Goal: Task Accomplishment & Management: Manage account settings

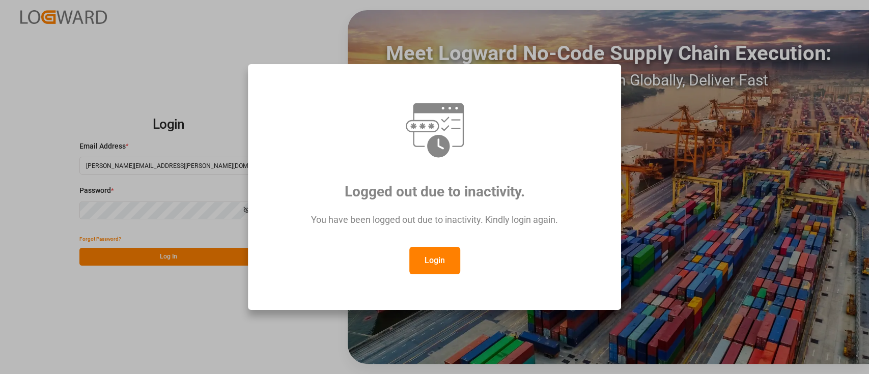
click at [446, 259] on button "Login" at bounding box center [434, 260] width 51 height 27
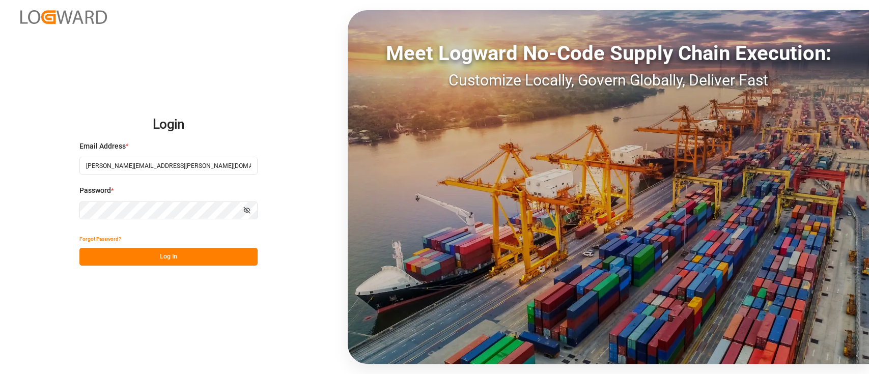
click at [172, 246] on div "Forgot Password?" at bounding box center [168, 239] width 178 height 18
click at [172, 248] on button "Log In" at bounding box center [168, 257] width 178 height 18
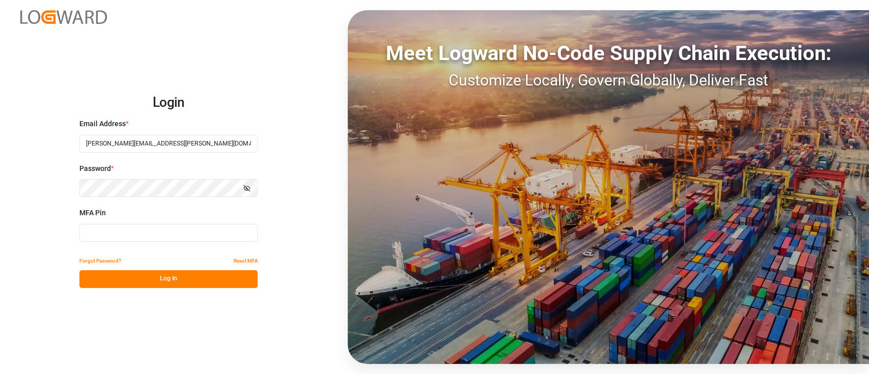
click at [163, 236] on input at bounding box center [168, 233] width 178 height 18
type input "429366"
click at [174, 282] on button "Log In" at bounding box center [168, 279] width 178 height 18
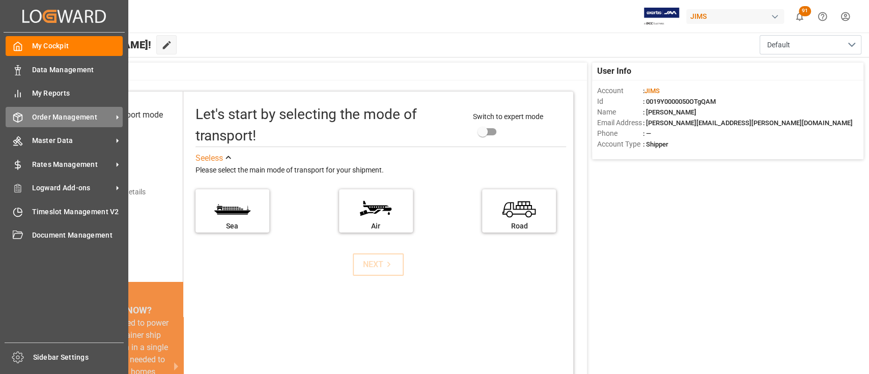
click at [66, 120] on span "Order Management" at bounding box center [72, 117] width 80 height 11
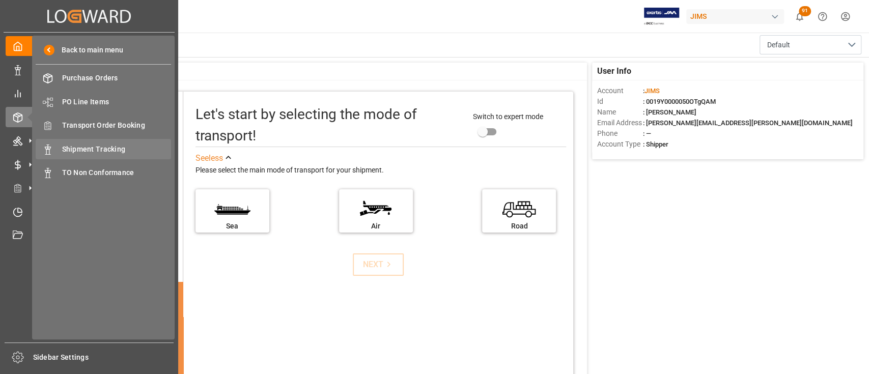
click at [119, 143] on div "Shipment Tracking Shipment Tracking" at bounding box center [103, 149] width 135 height 20
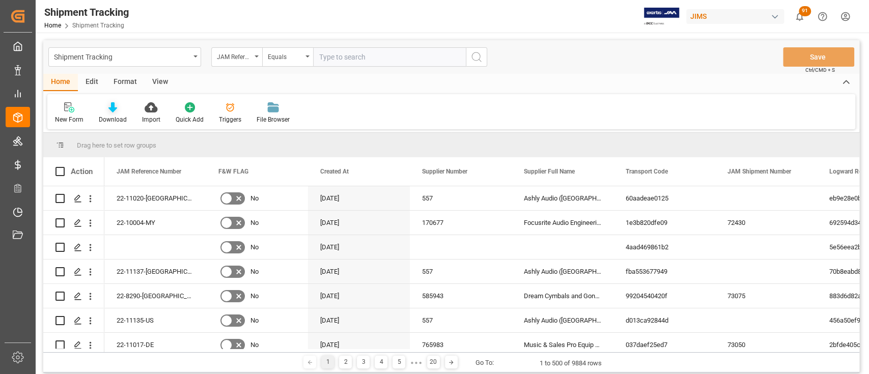
click at [118, 109] on div at bounding box center [113, 107] width 28 height 11
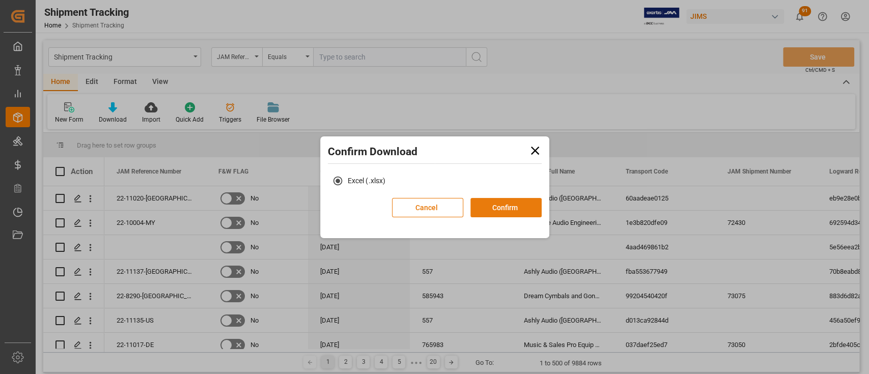
click at [521, 213] on button "Confirm" at bounding box center [505, 207] width 71 height 19
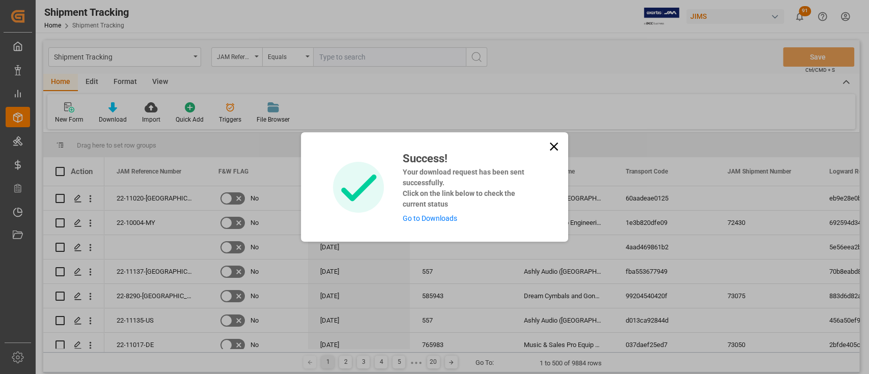
click at [441, 221] on link "Go to Downloads" at bounding box center [429, 218] width 54 height 8
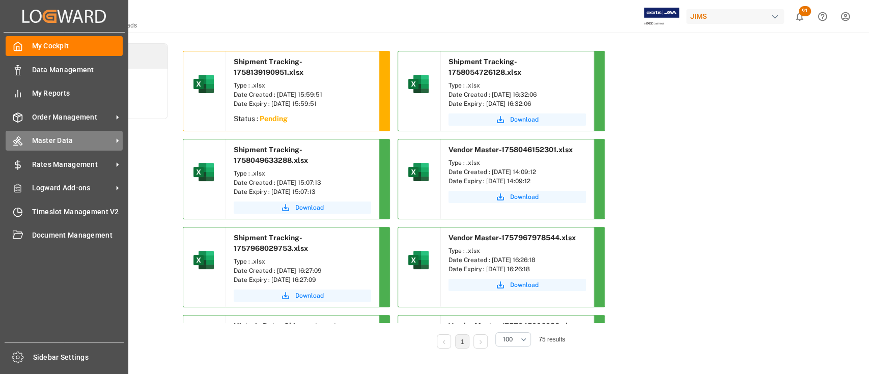
click at [68, 142] on span "Master Data" at bounding box center [72, 140] width 80 height 11
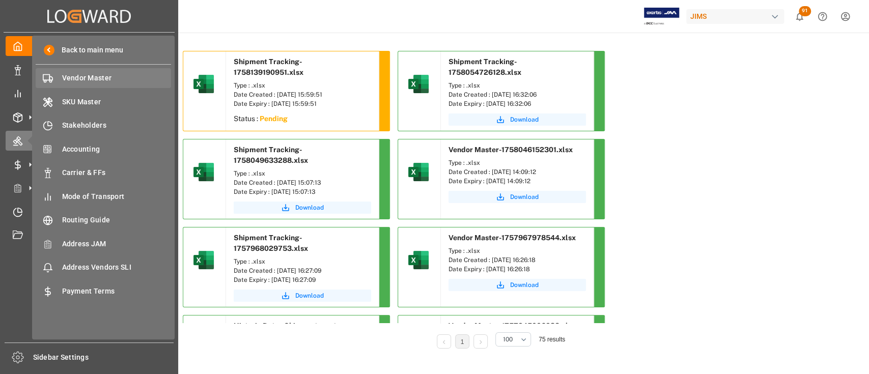
click at [86, 81] on span "Vendor Master" at bounding box center [116, 78] width 109 height 11
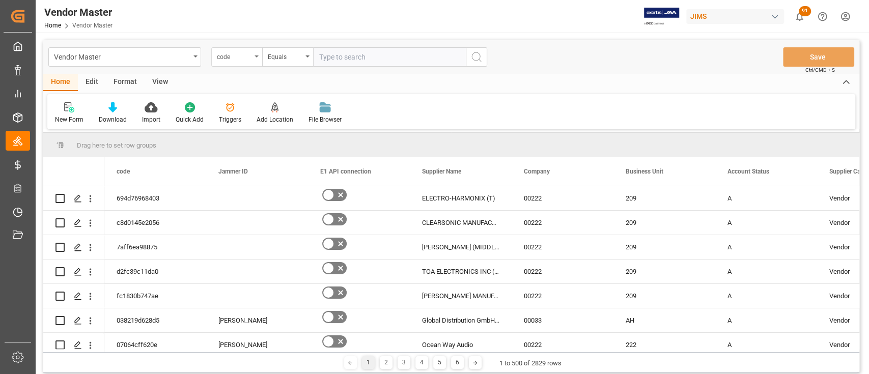
click at [257, 50] on div "code" at bounding box center [236, 56] width 51 height 19
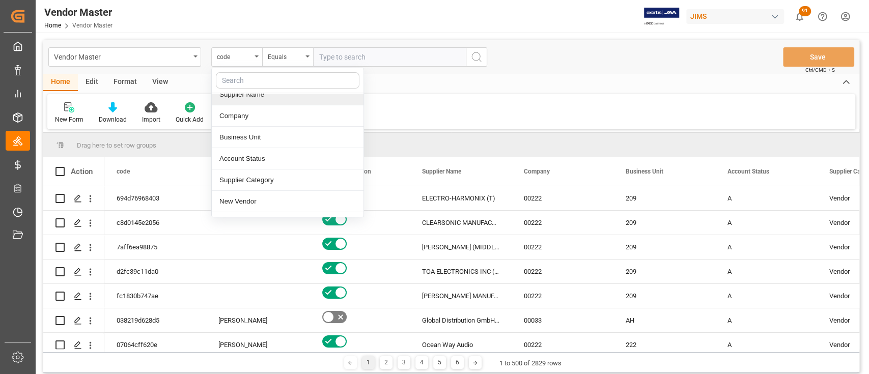
scroll to position [78, 0]
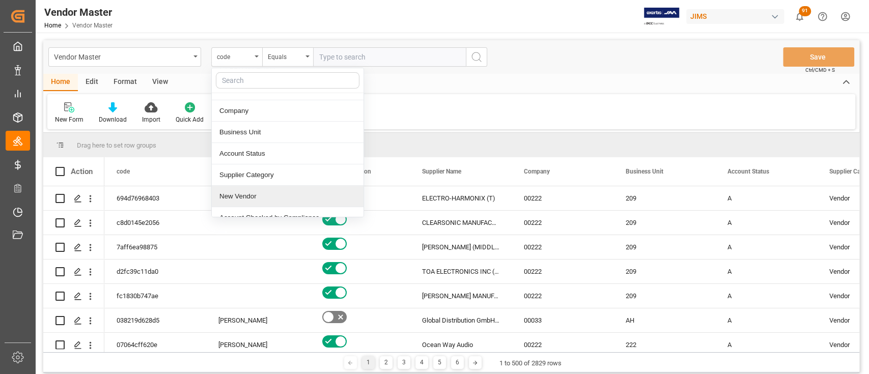
click at [266, 193] on div "New Vendor" at bounding box center [288, 196] width 152 height 21
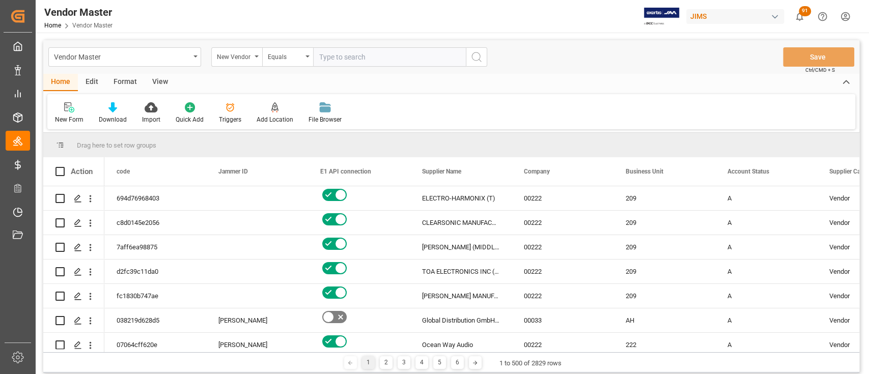
click at [340, 53] on input "text" at bounding box center [389, 56] width 153 height 19
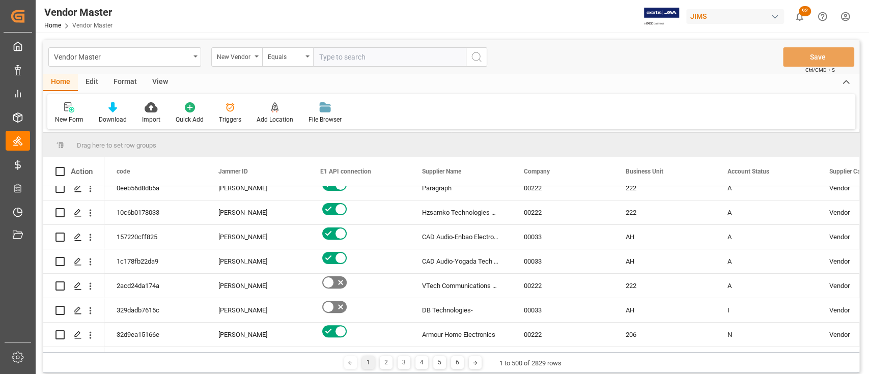
scroll to position [0, 0]
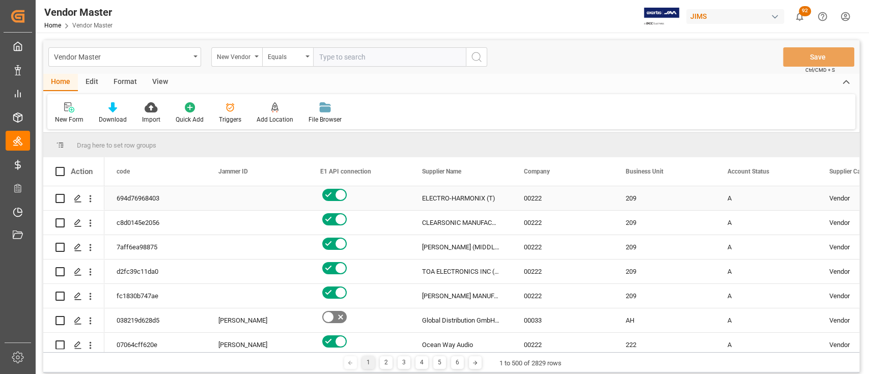
click at [228, 199] on div "Press SPACE to select this row." at bounding box center [257, 198] width 102 height 24
click at [248, 199] on div "Press SPACE to select this row." at bounding box center [257, 198] width 102 height 24
click at [239, 203] on div "Press SPACE to select this row." at bounding box center [257, 198] width 102 height 24
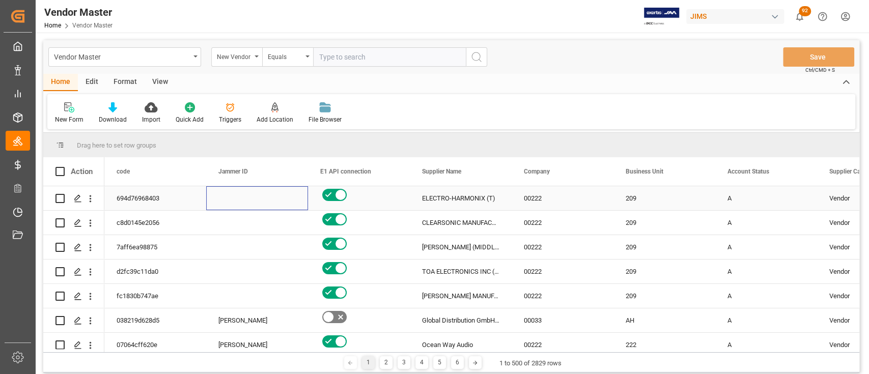
click at [239, 203] on div "Press SPACE to select this row." at bounding box center [257, 198] width 102 height 24
click at [239, 202] on div "Press SPACE to select this row." at bounding box center [257, 198] width 102 height 24
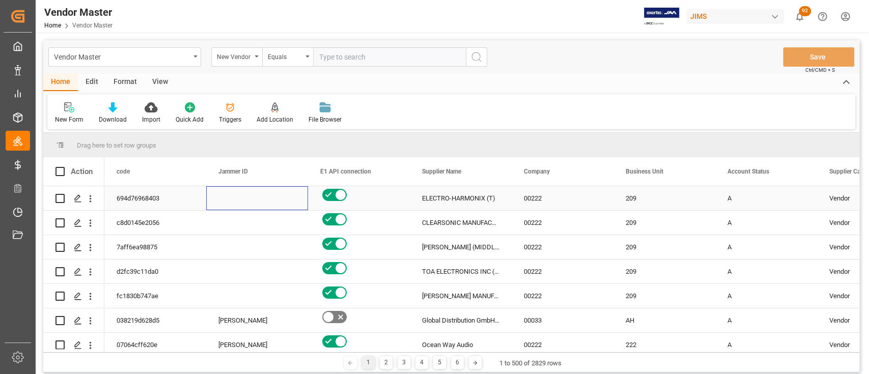
click at [239, 202] on div "Press SPACE to select this row." at bounding box center [257, 198] width 102 height 24
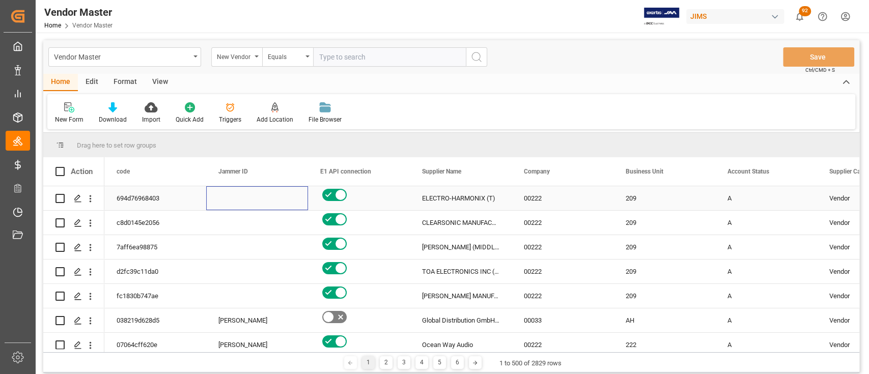
click at [239, 202] on div "Press SPACE to select this row." at bounding box center [257, 198] width 102 height 24
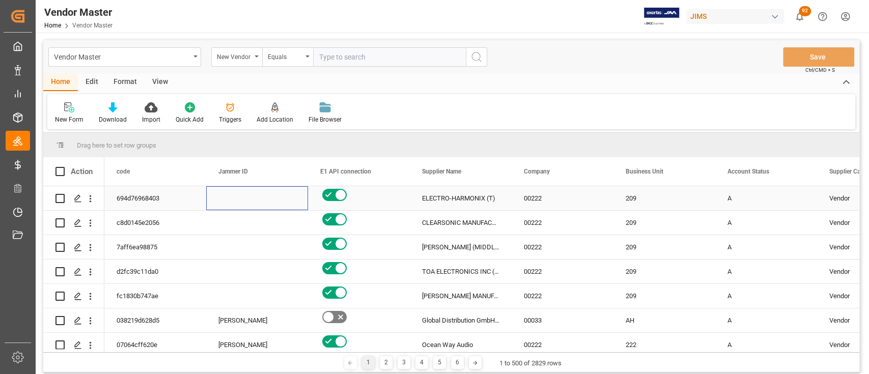
click at [239, 202] on div "Press SPACE to select this row." at bounding box center [257, 198] width 102 height 24
click at [451, 197] on div "ELECTRO-HARMONIX (T)" at bounding box center [461, 198] width 102 height 24
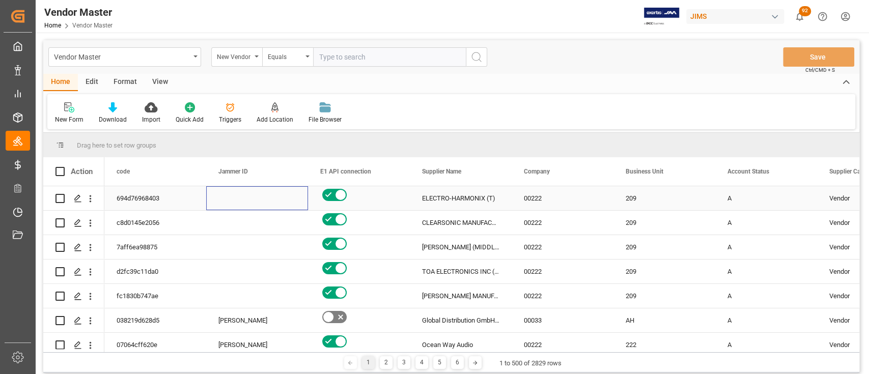
click at [248, 225] on div "Press SPACE to select this row." at bounding box center [257, 223] width 102 height 24
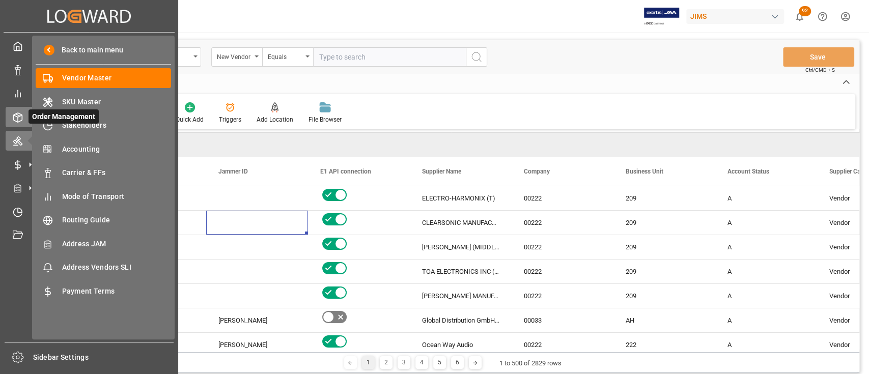
click at [16, 116] on polyline at bounding box center [18, 116] width 8 height 2
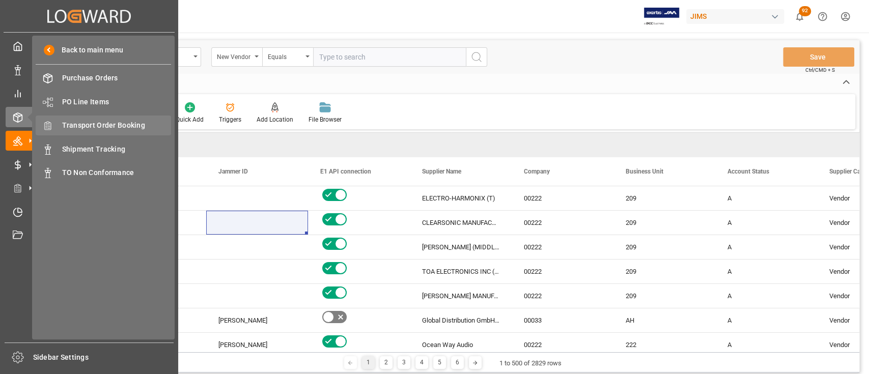
click at [88, 125] on span "Transport Order Booking" at bounding box center [116, 125] width 109 height 11
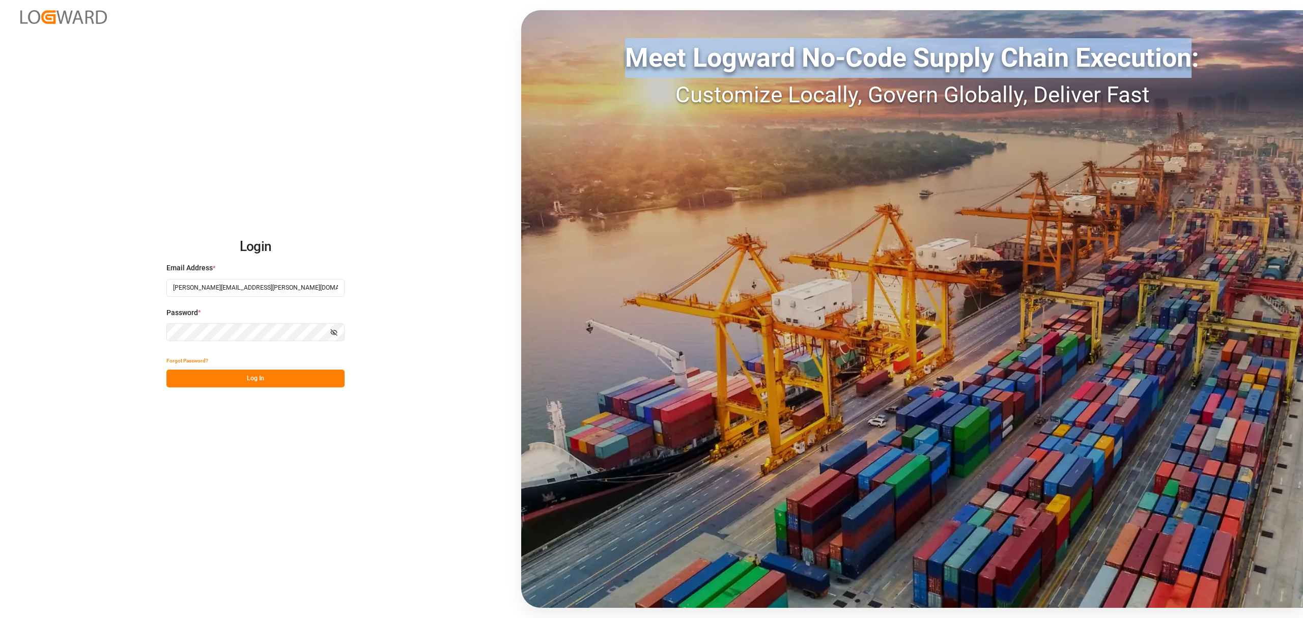
drag, startPoint x: 1195, startPoint y: 58, endPoint x: 716, endPoint y: 0, distance: 483.0
click at [716, 0] on div "Login Email Address * [PERSON_NAME][EMAIL_ADDRESS][PERSON_NAME][DOMAIN_NAME] Pa…" at bounding box center [651, 309] width 1303 height 618
click at [736, 72] on div "Meet Logward No-Code Supply Chain Execution:" at bounding box center [912, 58] width 782 height 40
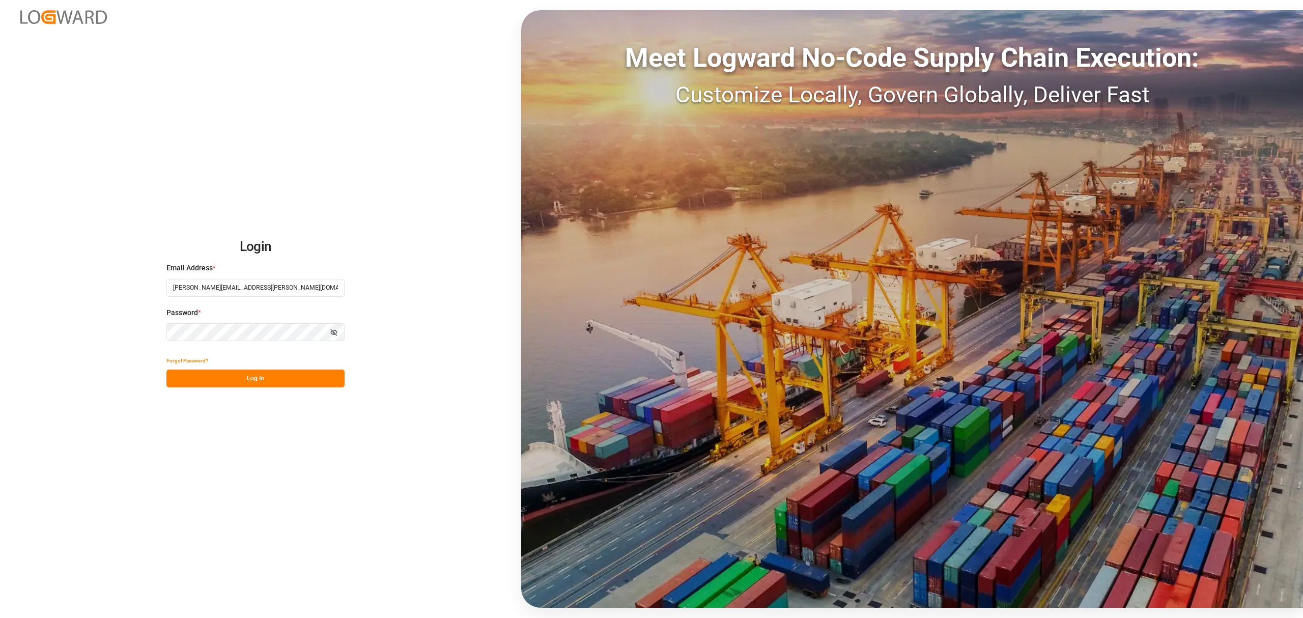
click at [868, 180] on div "Meet Logward No-Code Supply Chain Execution: Customize Locally, Govern Globally…" at bounding box center [912, 309] width 782 height 598
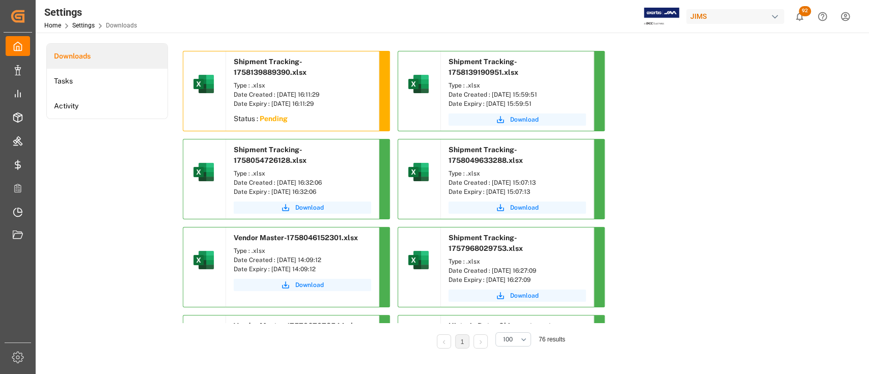
click at [775, 16] on div "button" at bounding box center [775, 17] width 10 height 10
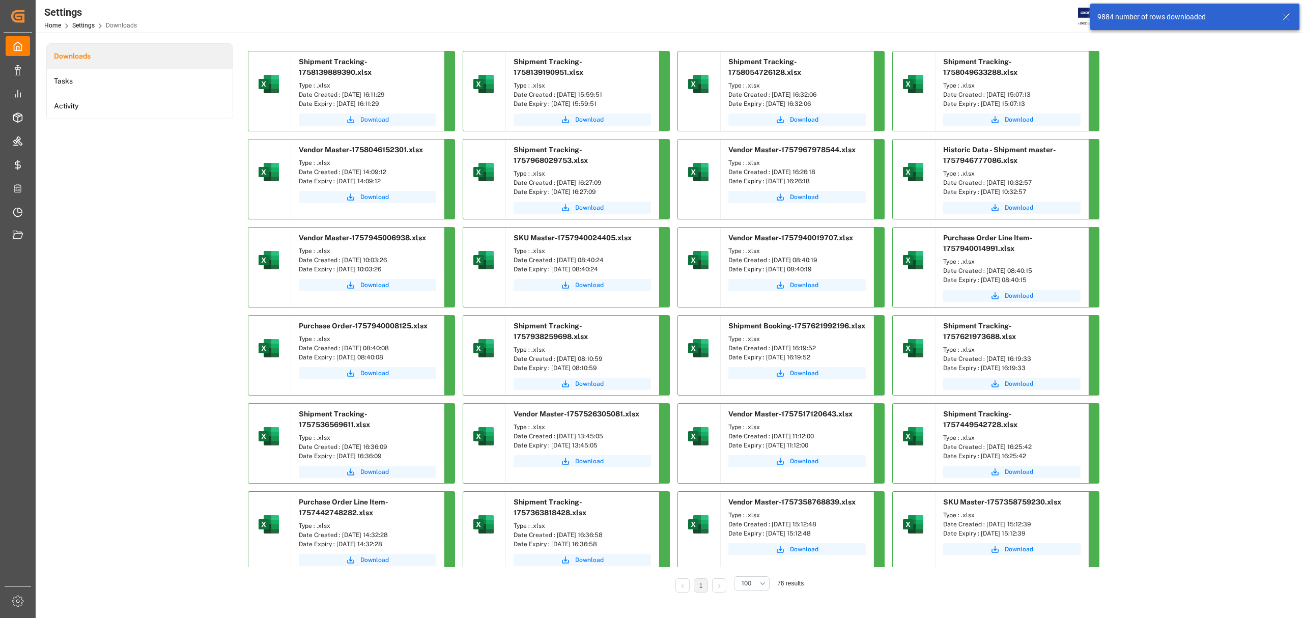
click at [377, 122] on span "Download" at bounding box center [374, 119] width 29 height 9
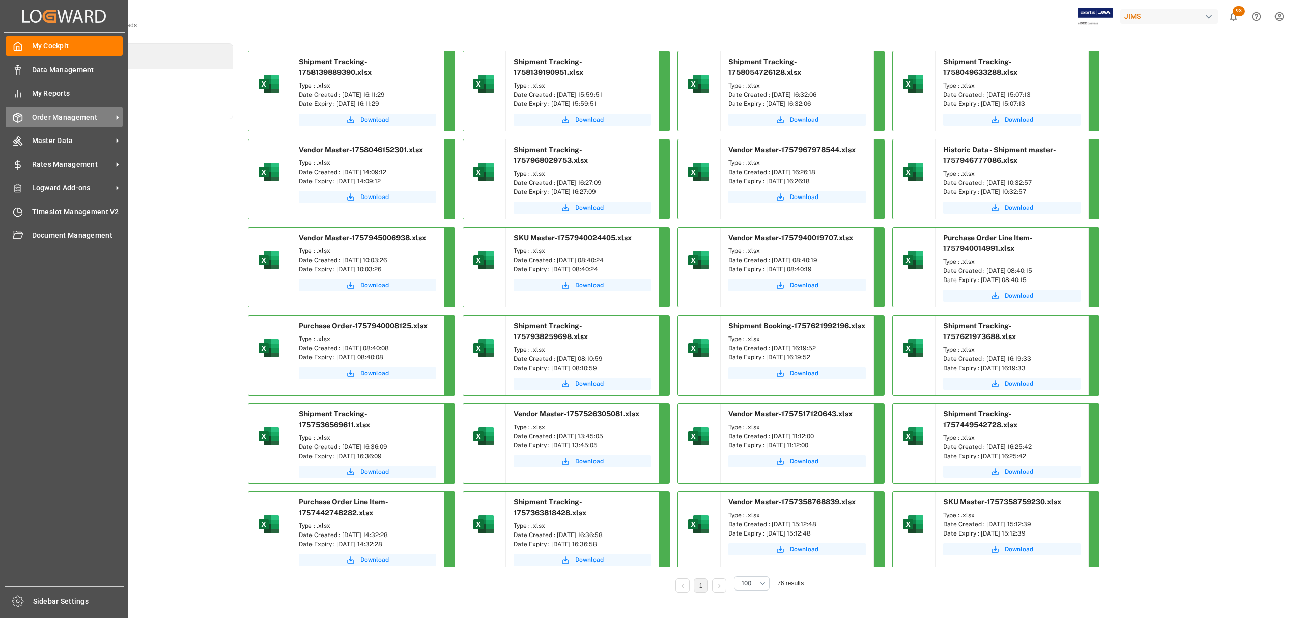
click at [68, 117] on span "Order Management" at bounding box center [72, 117] width 80 height 11
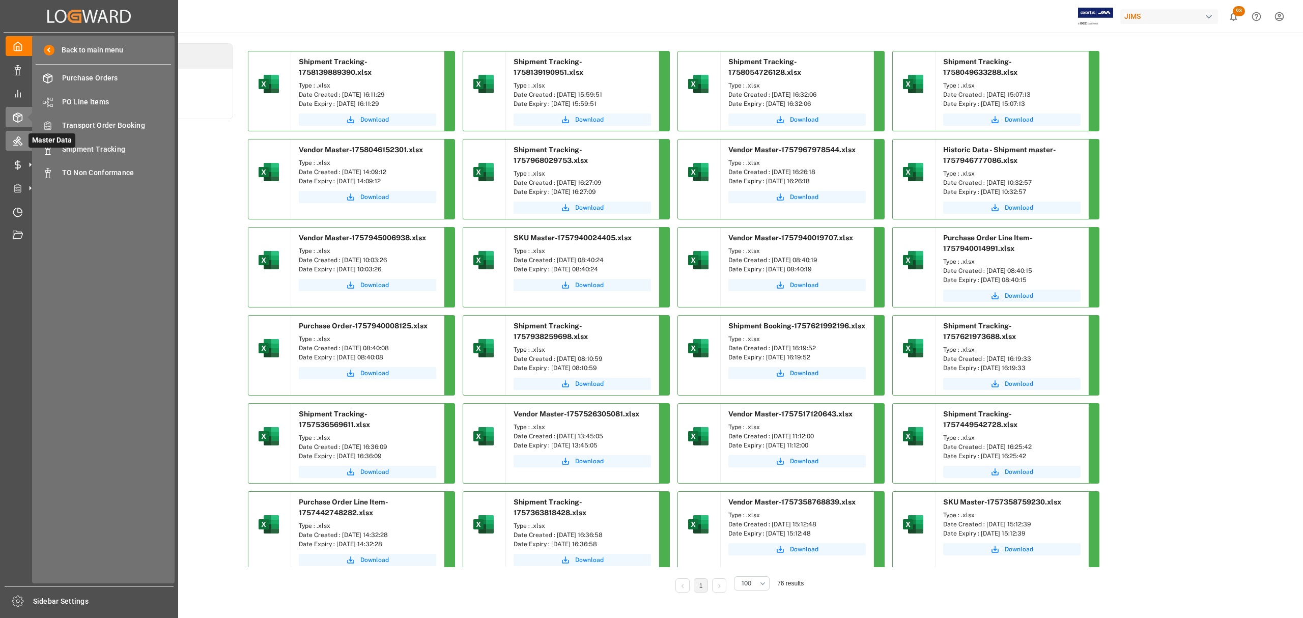
click at [18, 142] on icon at bounding box center [17, 141] width 9 height 9
click at [19, 117] on icon at bounding box center [18, 117] width 10 height 10
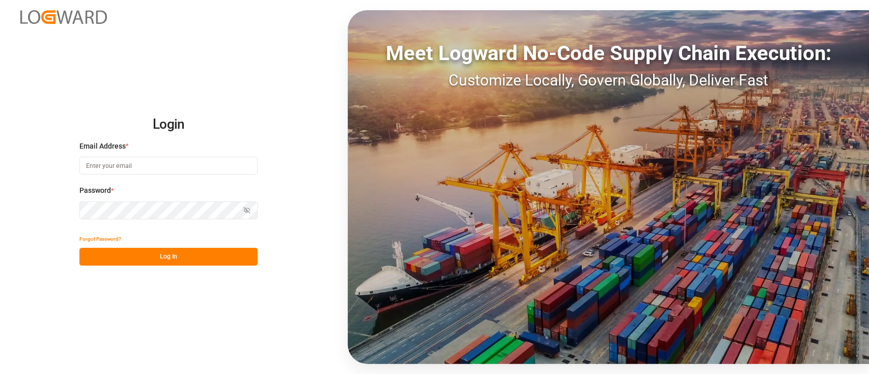
type input "[PERSON_NAME][EMAIL_ADDRESS][PERSON_NAME][DOMAIN_NAME]"
click at [737, 197] on div "Meet Logward No-Code Supply Chain Execution: Customize Locally, Govern Globally…" at bounding box center [608, 187] width 521 height 354
